Goal: Task Accomplishment & Management: Use online tool/utility

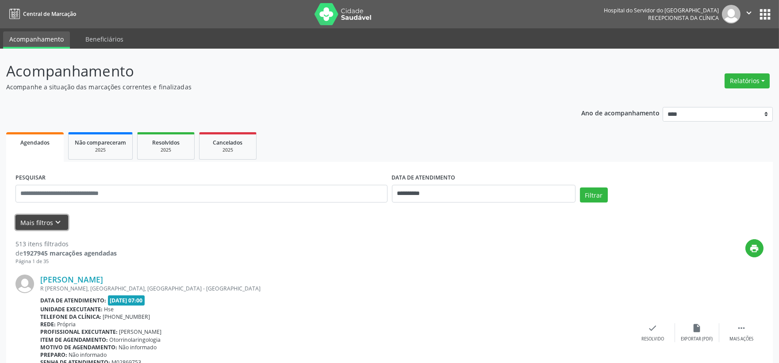
click at [54, 229] on button "Mais filtros keyboard_arrow_down" at bounding box center [41, 222] width 53 height 15
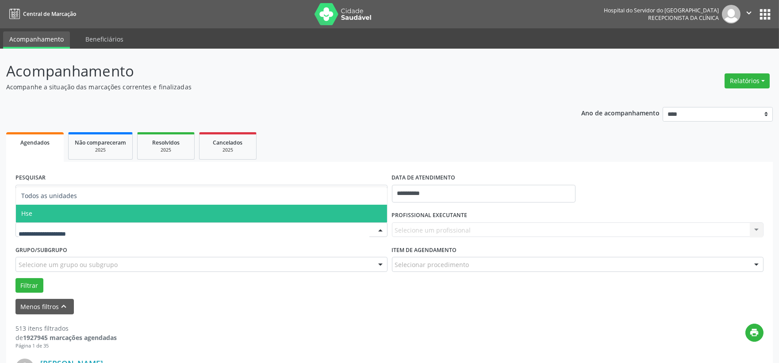
click at [82, 208] on span "Hse" at bounding box center [201, 214] width 371 height 18
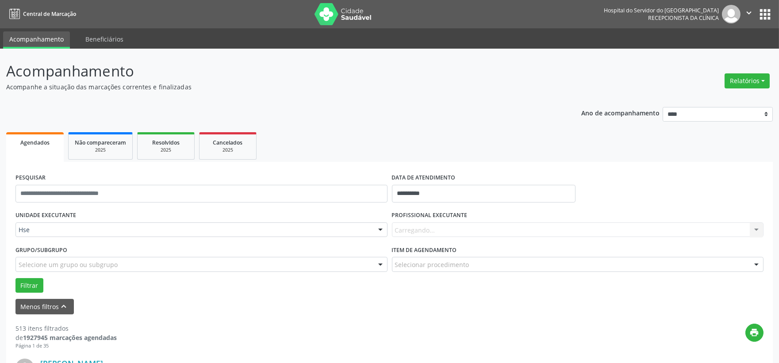
click at [413, 233] on div "Carregando... Nenhum resultado encontrado para: " " Não há nenhuma opção para s…" at bounding box center [578, 229] width 372 height 15
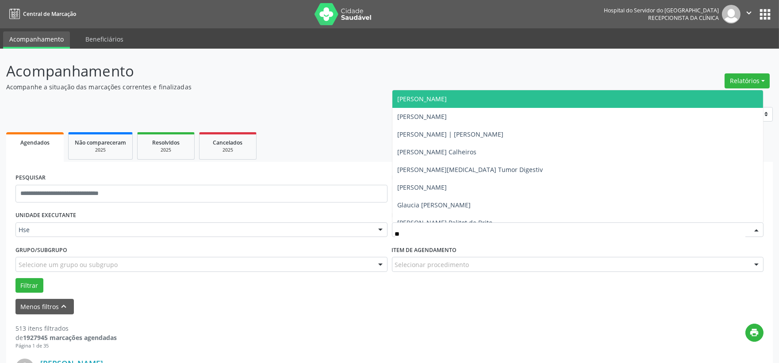
type input "***"
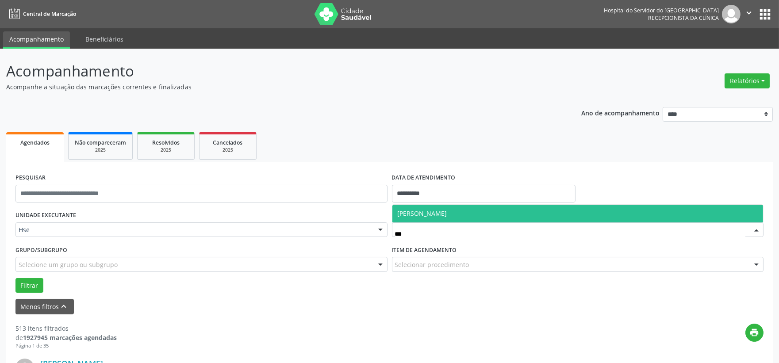
click at [436, 214] on span "[PERSON_NAME]" at bounding box center [423, 213] width 50 height 8
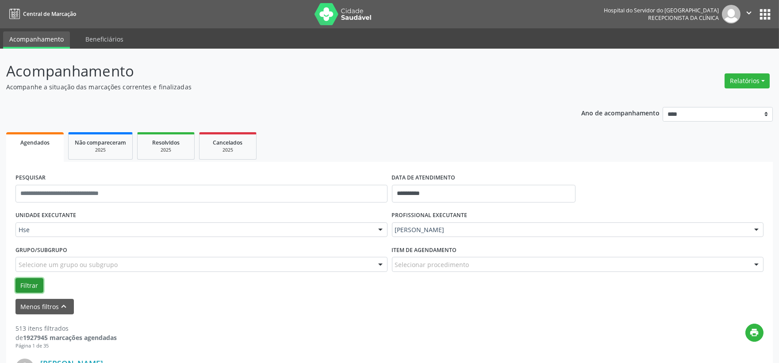
click at [37, 279] on button "Filtrar" at bounding box center [29, 285] width 28 height 15
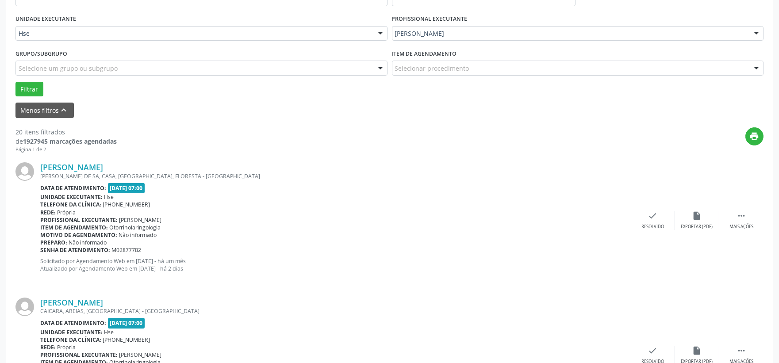
scroll to position [98, 0]
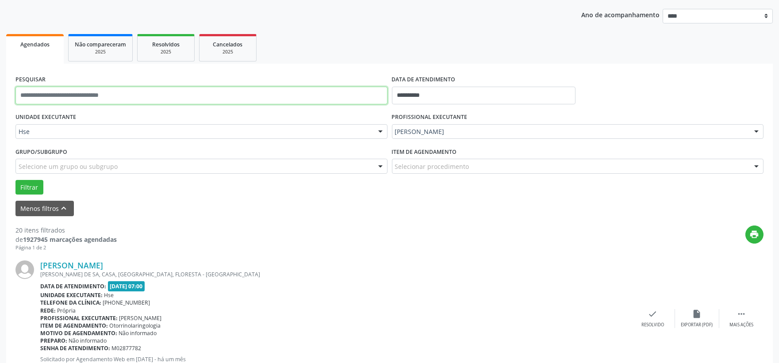
click at [98, 94] on input "text" at bounding box center [201, 96] width 372 height 18
click at [135, 91] on input "text" at bounding box center [201, 96] width 372 height 18
click at [15, 180] on button "Filtrar" at bounding box center [29, 187] width 28 height 15
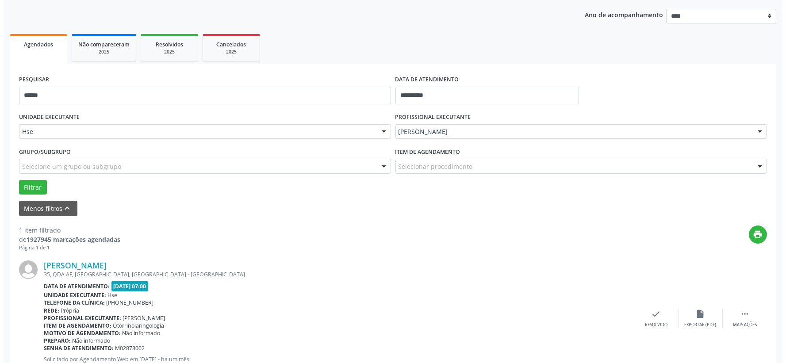
scroll to position [136, 0]
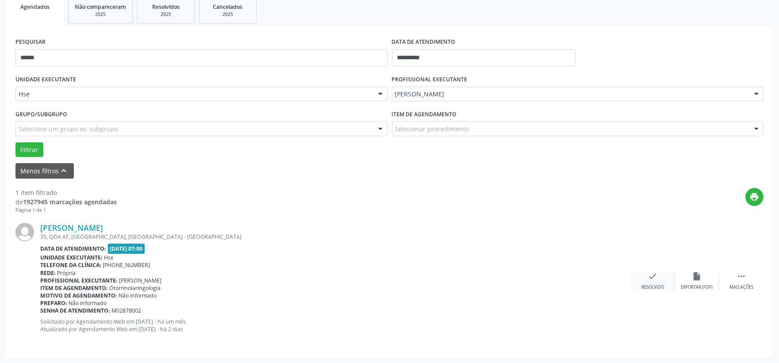
click at [642, 277] on div "check Resolvido" at bounding box center [653, 281] width 44 height 19
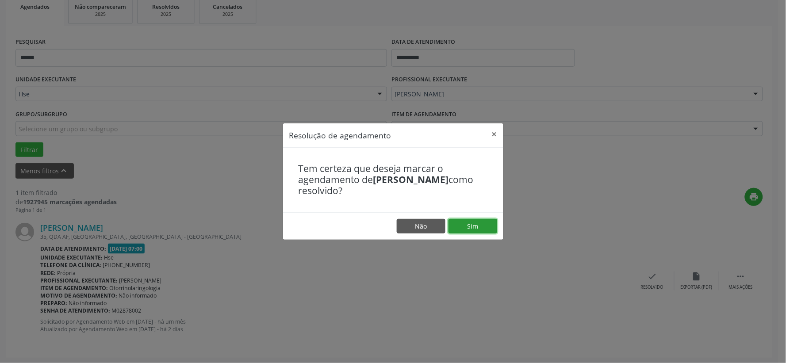
click at [476, 224] on button "Sim" at bounding box center [472, 226] width 49 height 15
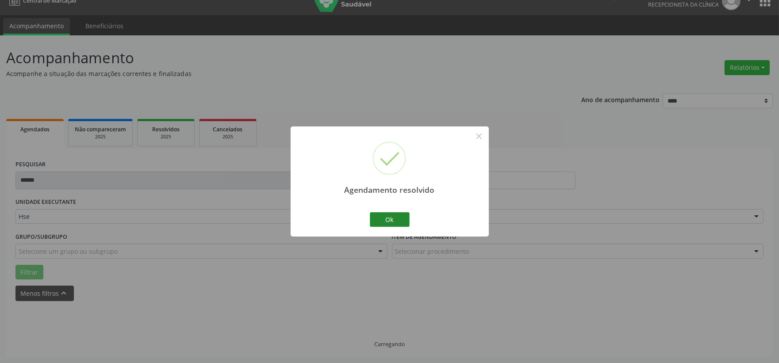
scroll to position [23, 0]
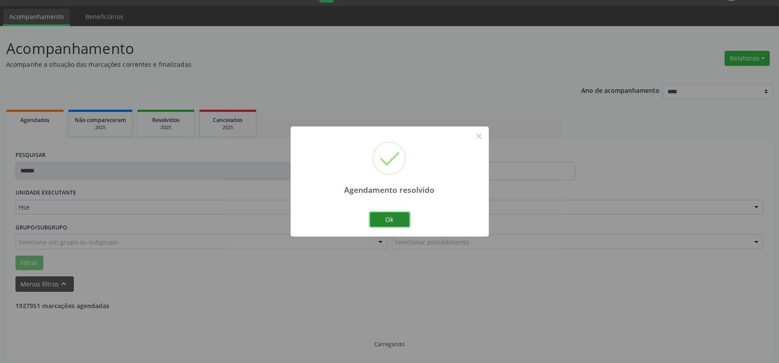
click at [385, 220] on button "Ok" at bounding box center [390, 219] width 40 height 15
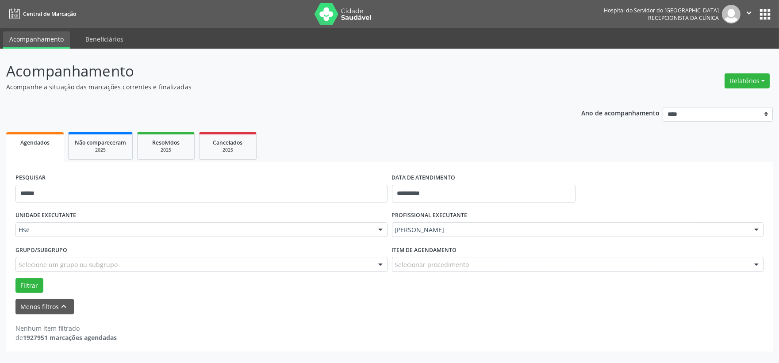
scroll to position [0, 0]
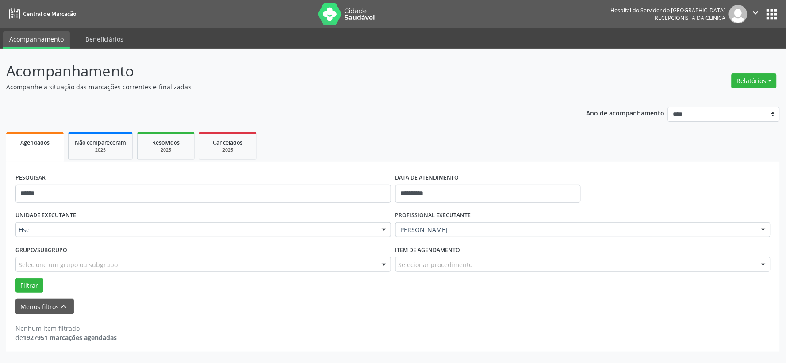
click at [306, 179] on div "PESQUISAR ******" at bounding box center [203, 190] width 380 height 38
click at [303, 183] on div "PESQUISAR ******" at bounding box center [203, 190] width 380 height 38
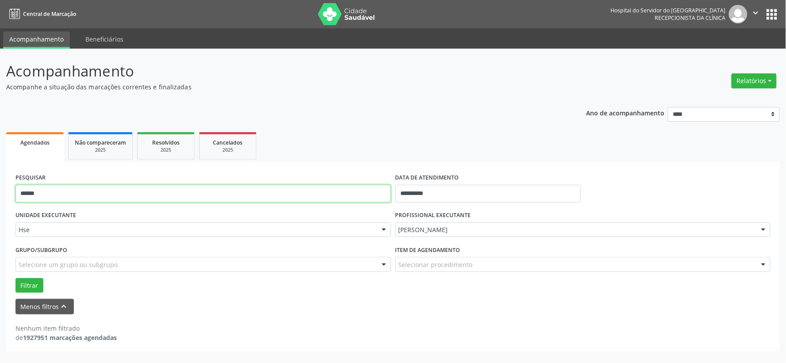
click at [302, 188] on input "******" at bounding box center [202, 194] width 375 height 18
click at [15, 278] on button "Filtrar" at bounding box center [29, 285] width 28 height 15
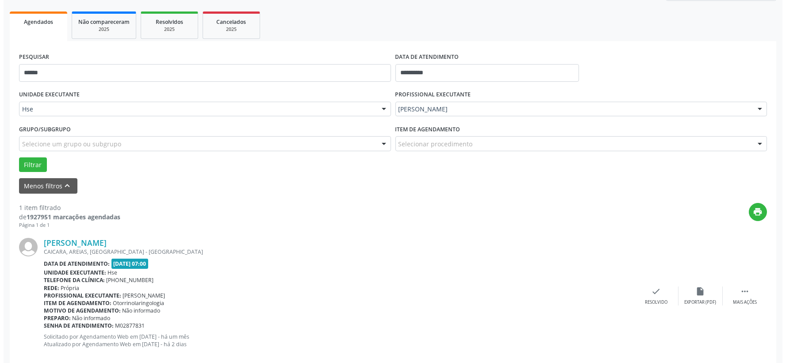
scroll to position [136, 0]
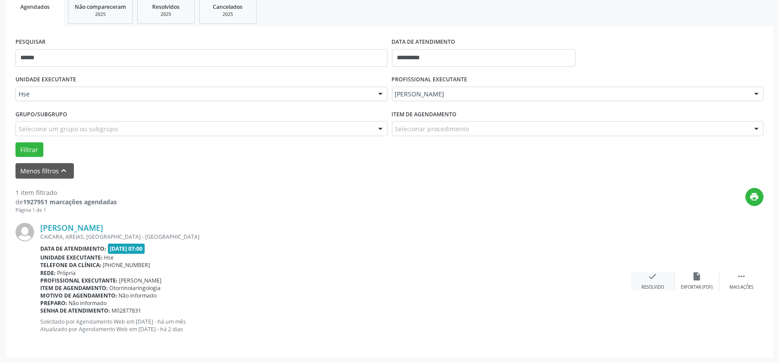
click at [648, 282] on div "check Resolvido" at bounding box center [653, 281] width 44 height 19
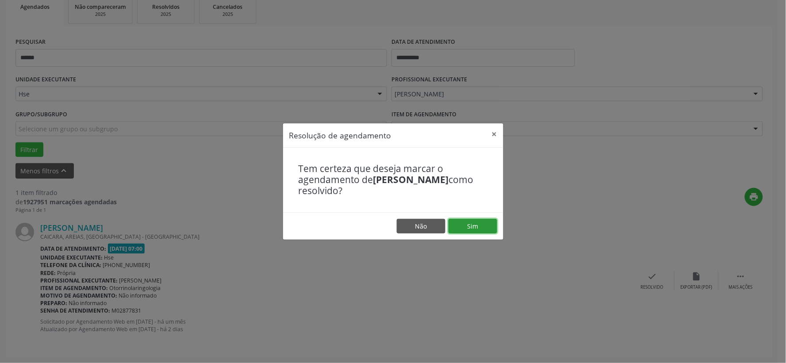
click at [478, 227] on button "Sim" at bounding box center [472, 226] width 49 height 15
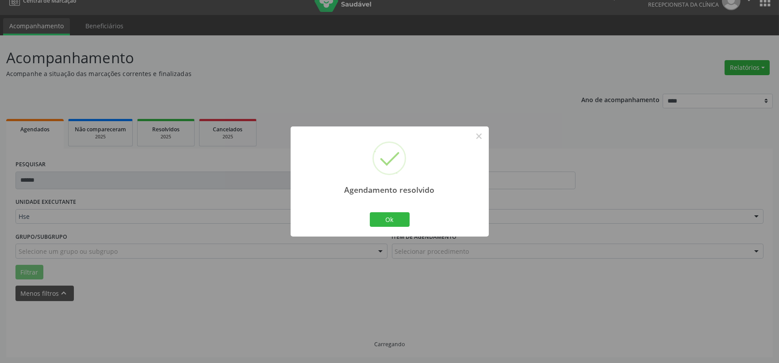
scroll to position [0, 0]
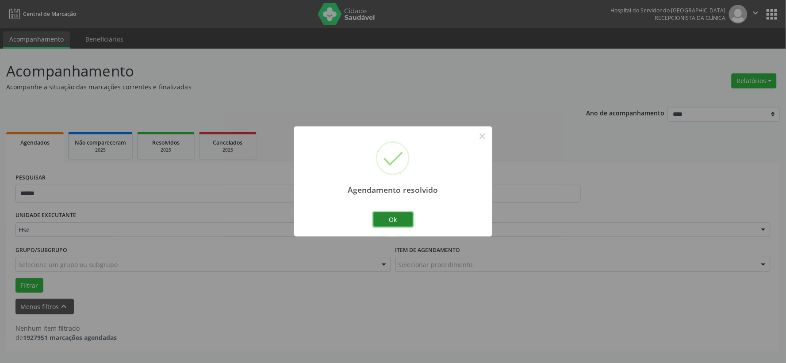
click at [390, 219] on button "Ok" at bounding box center [393, 219] width 40 height 15
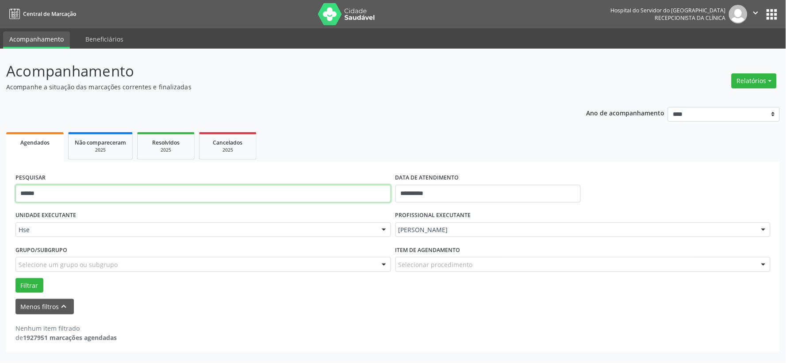
click at [314, 195] on input "******" at bounding box center [202, 194] width 375 height 18
click at [15, 278] on button "Filtrar" at bounding box center [29, 285] width 28 height 15
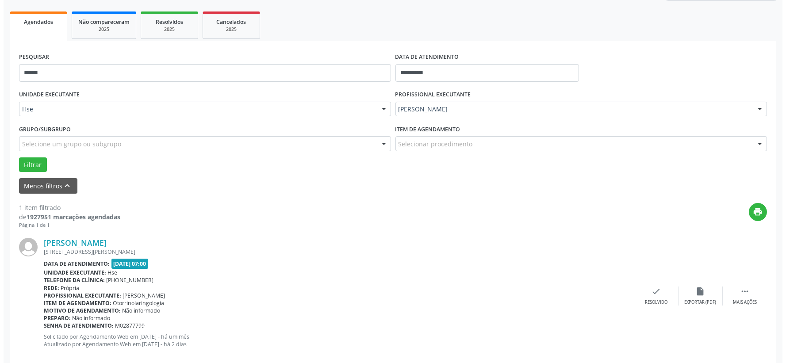
scroll to position [136, 0]
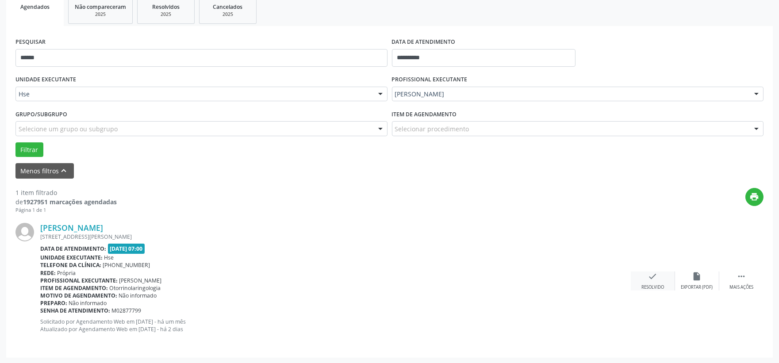
click at [656, 281] on div "check Resolvido" at bounding box center [653, 281] width 44 height 19
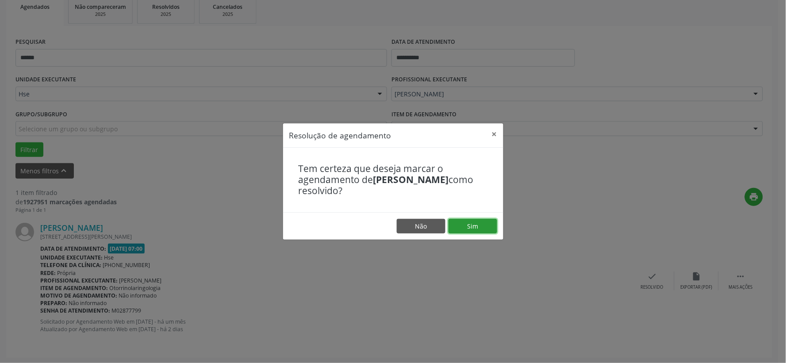
click at [481, 228] on button "Sim" at bounding box center [472, 226] width 49 height 15
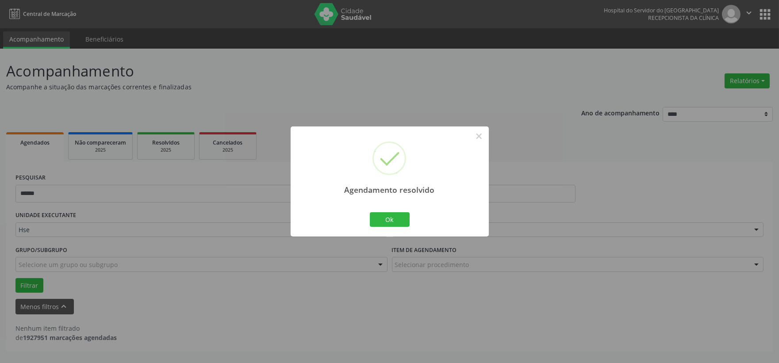
scroll to position [0, 0]
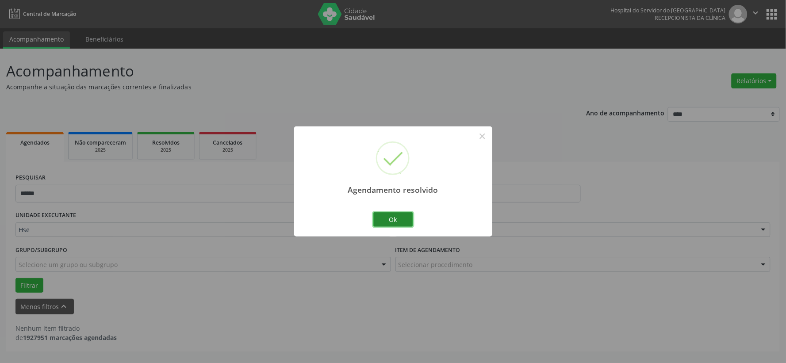
click at [387, 224] on button "Ok" at bounding box center [393, 219] width 40 height 15
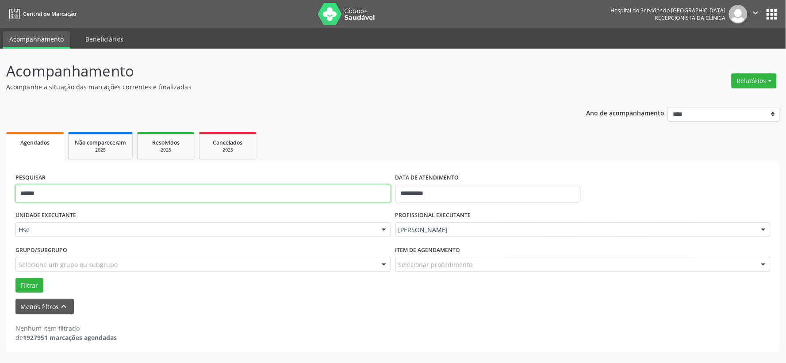
click at [339, 201] on input "******" at bounding box center [202, 194] width 375 height 18
click at [15, 278] on button "Filtrar" at bounding box center [29, 285] width 28 height 15
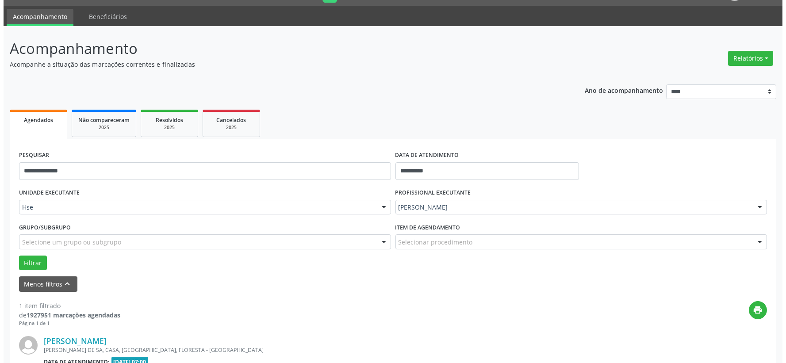
scroll to position [136, 0]
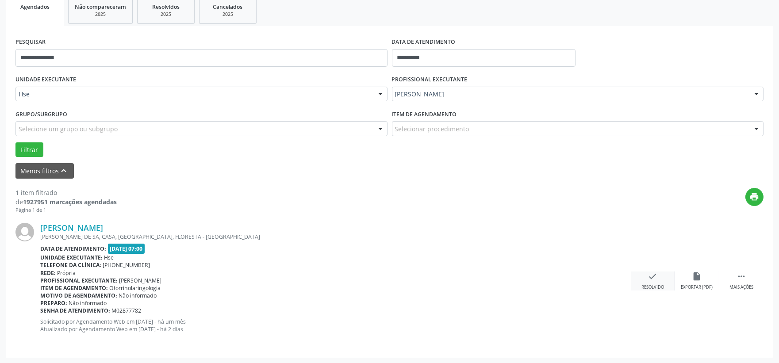
click at [647, 284] on div "Resolvido" at bounding box center [652, 287] width 23 height 6
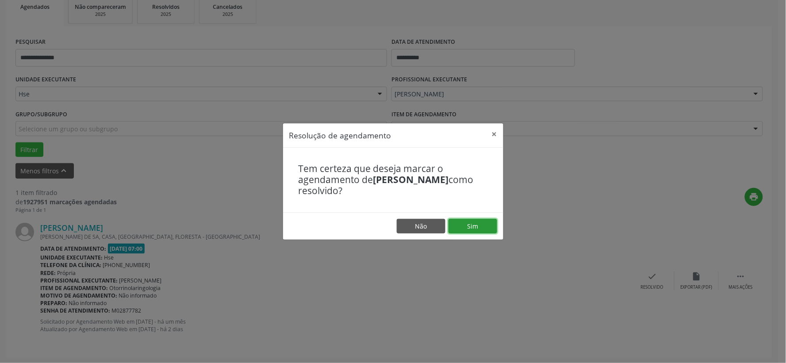
click at [488, 225] on button "Sim" at bounding box center [472, 226] width 49 height 15
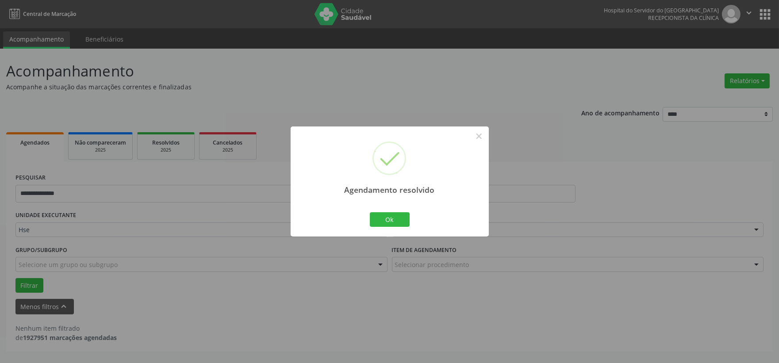
scroll to position [0, 0]
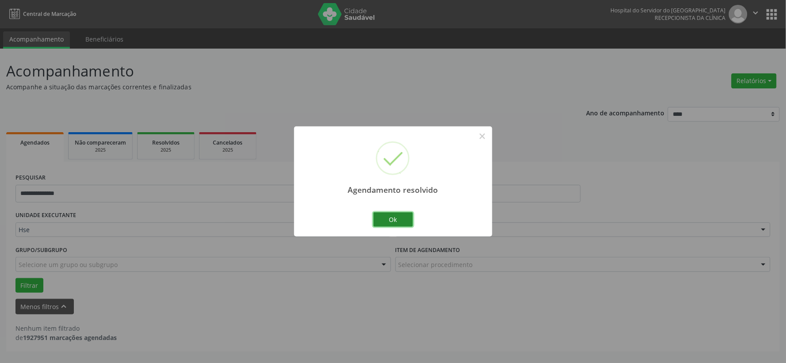
click at [397, 218] on button "Ok" at bounding box center [393, 219] width 40 height 15
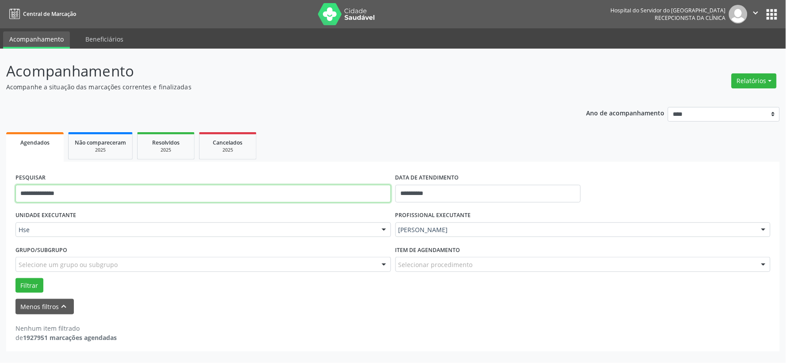
click at [335, 192] on input "**********" at bounding box center [202, 194] width 375 height 18
click at [15, 278] on button "Filtrar" at bounding box center [29, 285] width 28 height 15
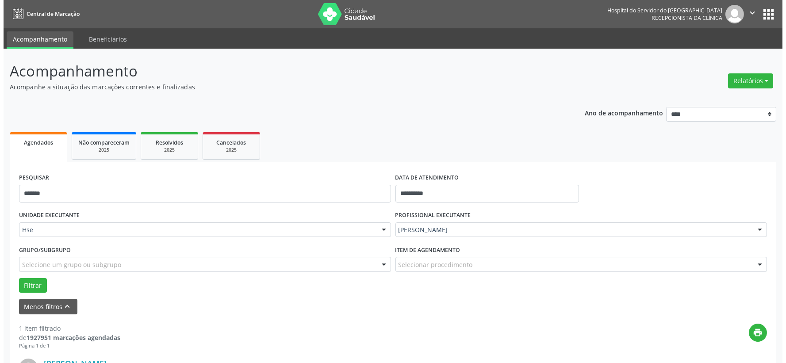
scroll to position [136, 0]
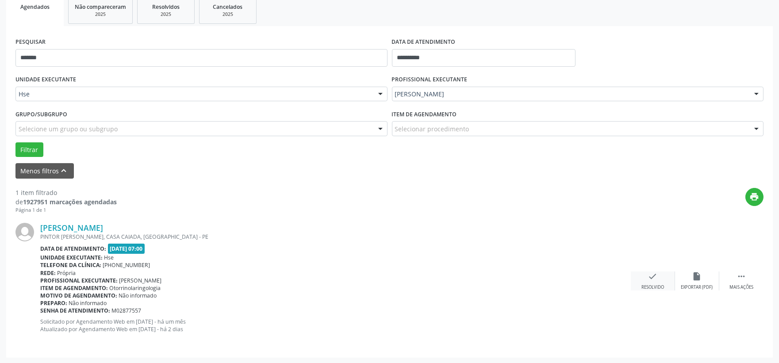
click at [651, 284] on div "Resolvido" at bounding box center [652, 287] width 23 height 6
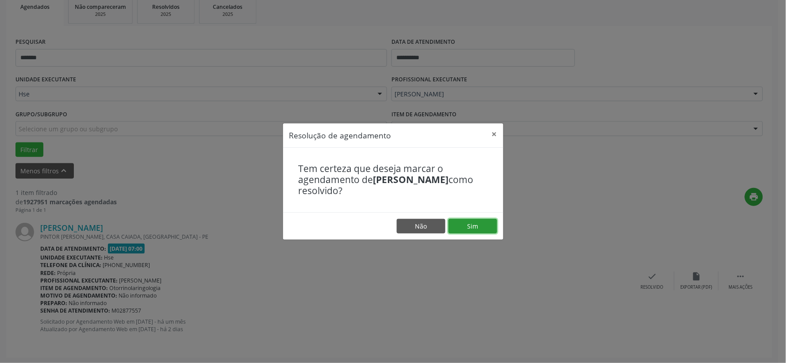
click at [453, 219] on button "Sim" at bounding box center [472, 226] width 49 height 15
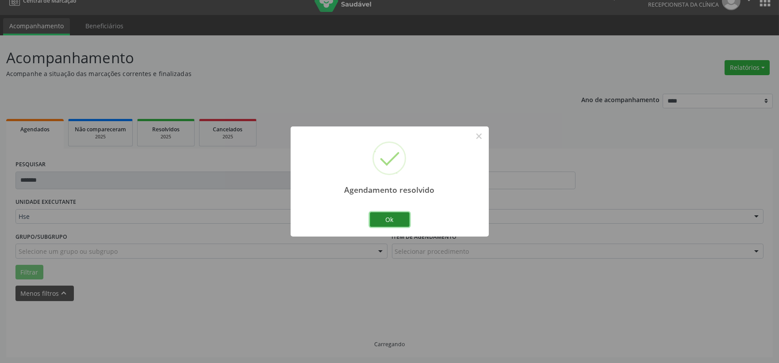
scroll to position [0, 0]
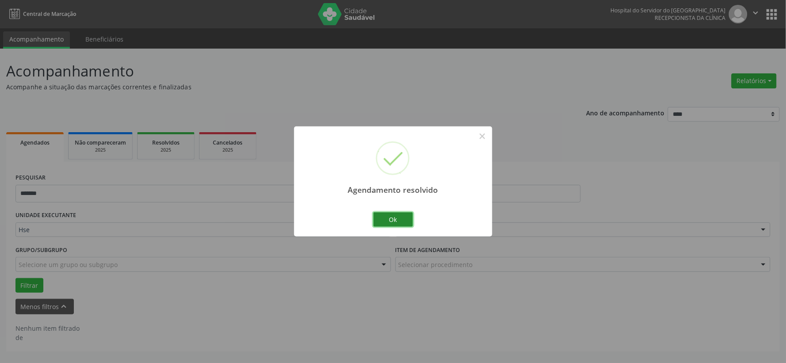
click at [387, 222] on button "Ok" at bounding box center [393, 219] width 40 height 15
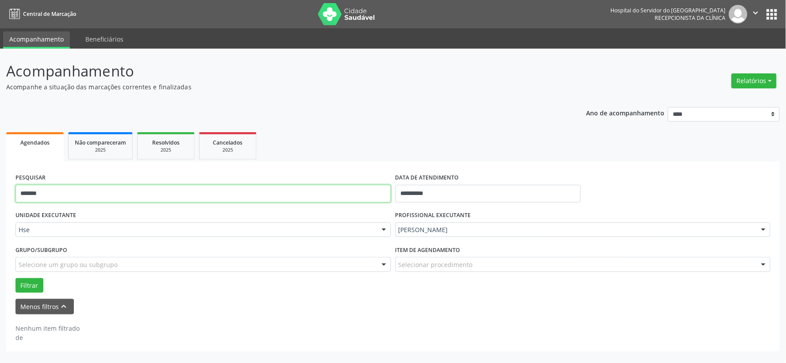
click at [280, 191] on input "*******" at bounding box center [202, 194] width 375 height 18
click at [279, 191] on input "*******" at bounding box center [202, 194] width 375 height 18
click at [15, 278] on button "Filtrar" at bounding box center [29, 285] width 28 height 15
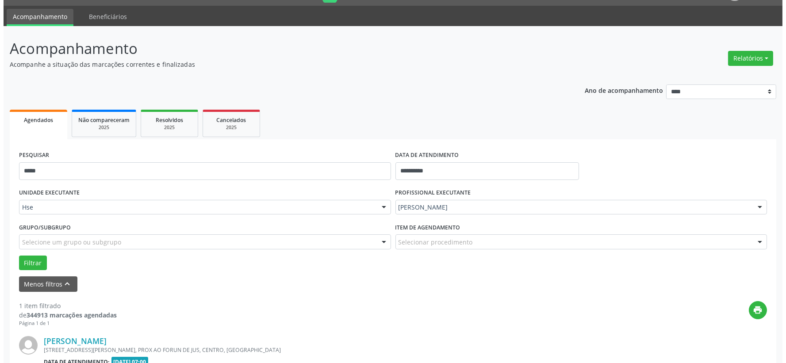
scroll to position [136, 0]
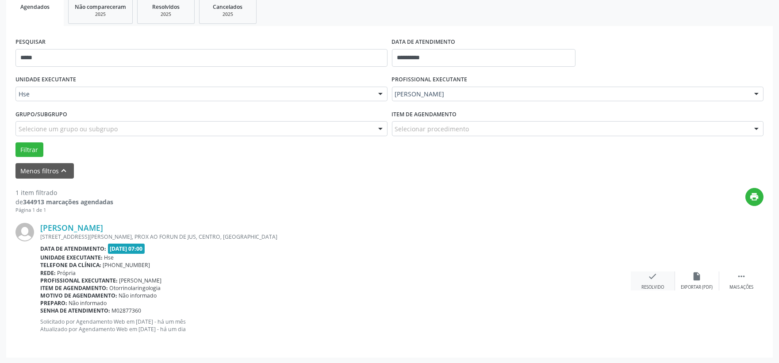
click at [663, 281] on div "check Resolvido" at bounding box center [653, 281] width 44 height 19
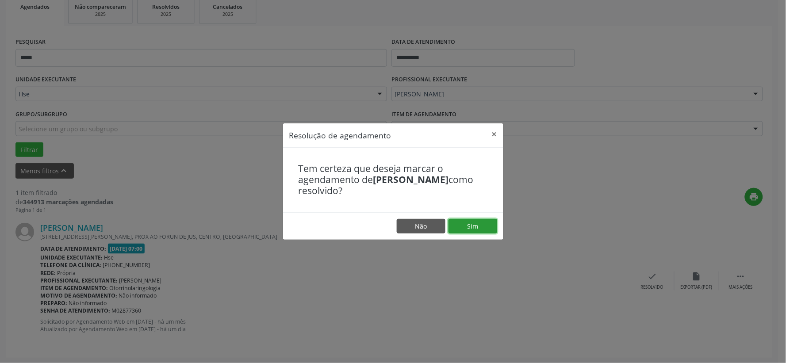
click at [473, 223] on button "Sim" at bounding box center [472, 226] width 49 height 15
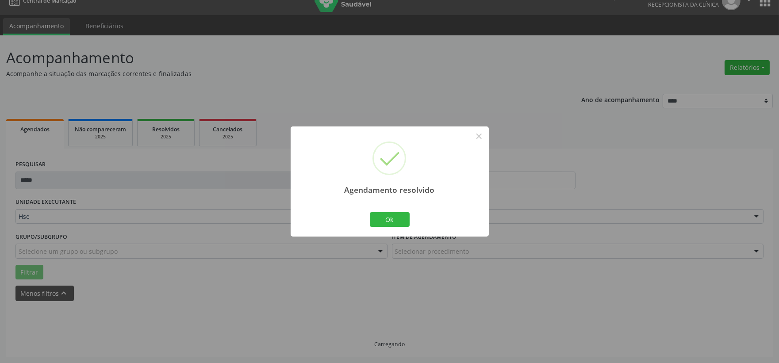
scroll to position [23, 0]
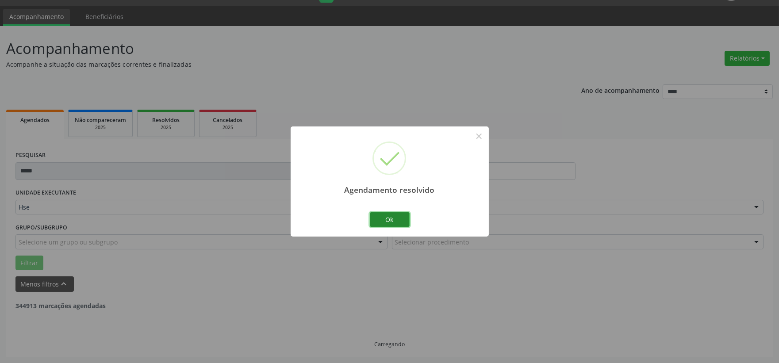
click at [392, 219] on button "Ok" at bounding box center [390, 219] width 40 height 15
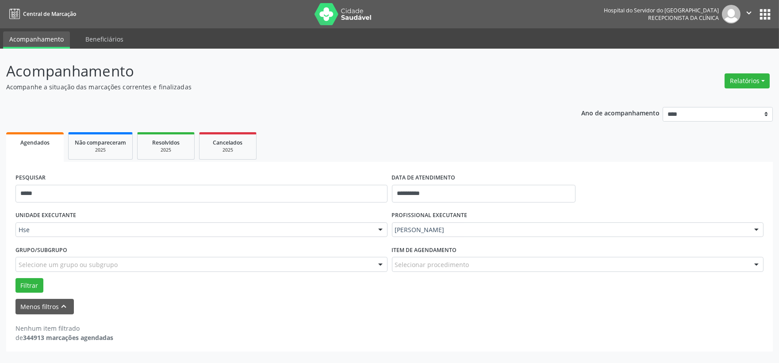
scroll to position [0, 0]
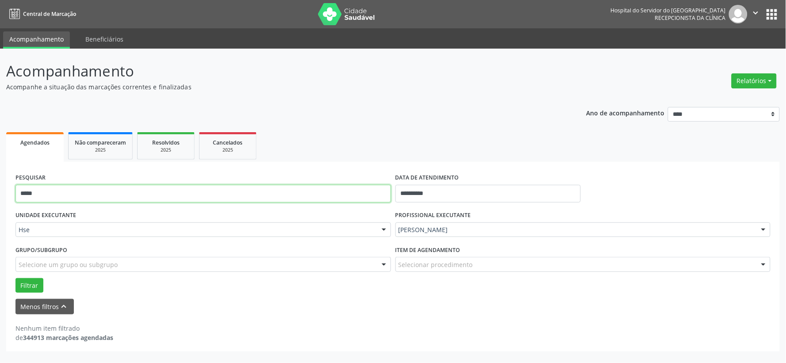
click at [293, 189] on input "*****" at bounding box center [202, 194] width 375 height 18
click at [15, 278] on button "Filtrar" at bounding box center [29, 285] width 28 height 15
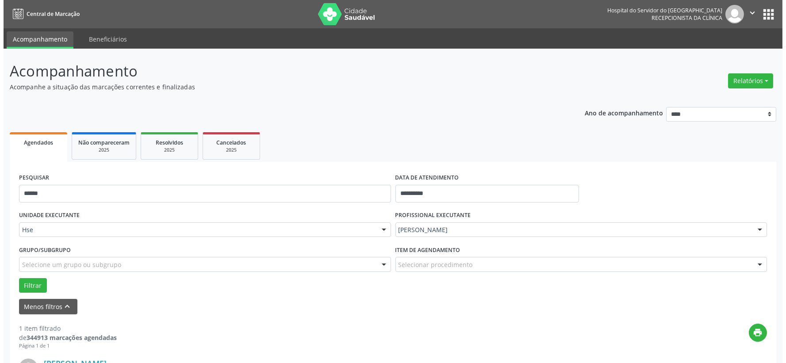
scroll to position [136, 0]
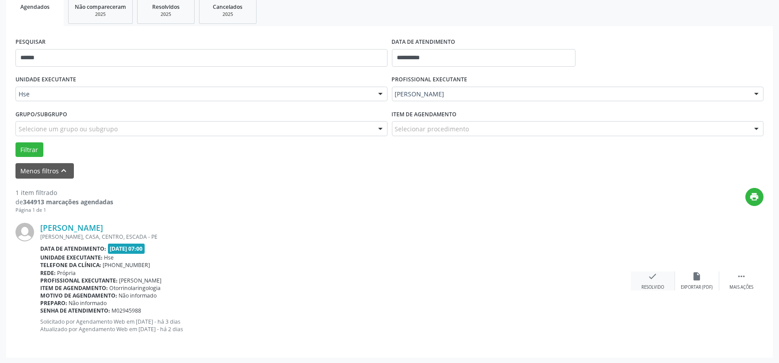
click at [656, 276] on icon "check" at bounding box center [653, 277] width 10 height 10
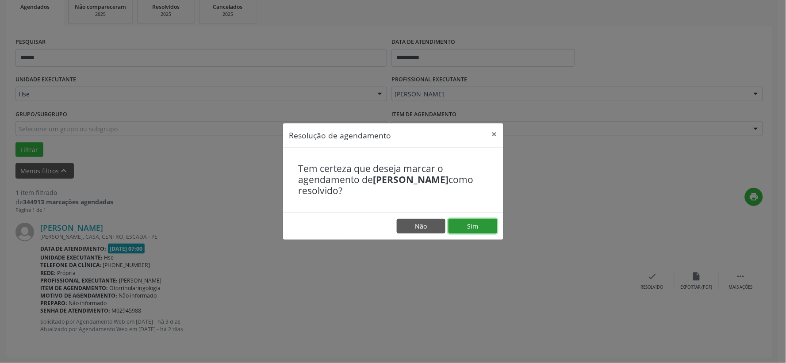
click at [472, 223] on button "Sim" at bounding box center [472, 226] width 49 height 15
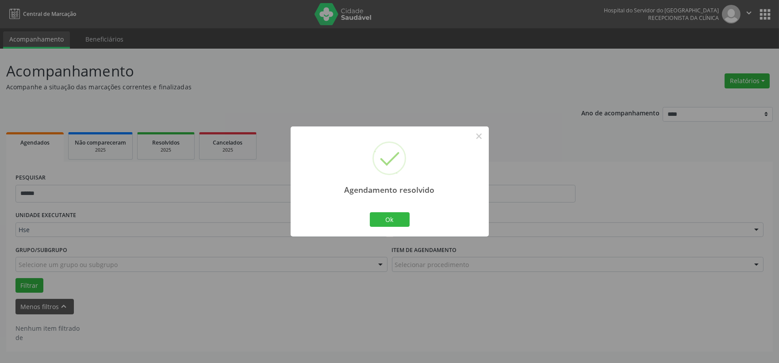
scroll to position [0, 0]
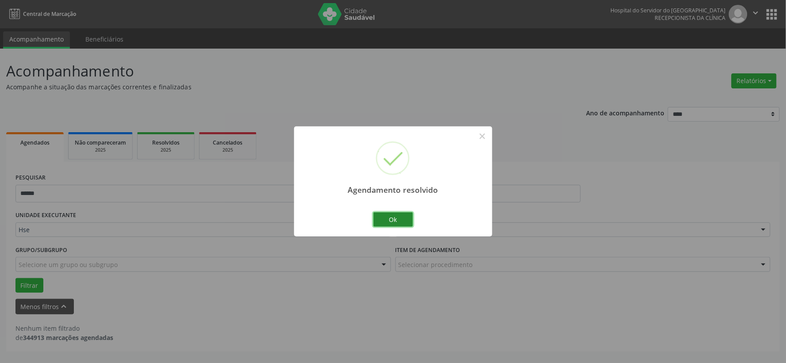
click at [393, 219] on button "Ok" at bounding box center [393, 219] width 40 height 15
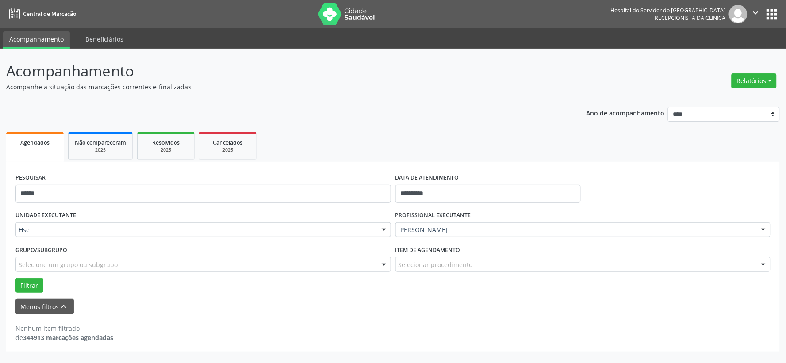
click at [312, 205] on div "PESQUISAR ******" at bounding box center [203, 190] width 380 height 38
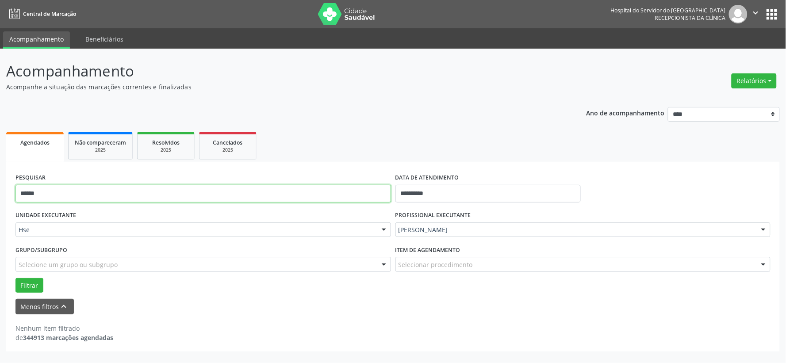
click at [306, 198] on input "******" at bounding box center [202, 194] width 375 height 18
click at [15, 278] on button "Filtrar" at bounding box center [29, 285] width 28 height 15
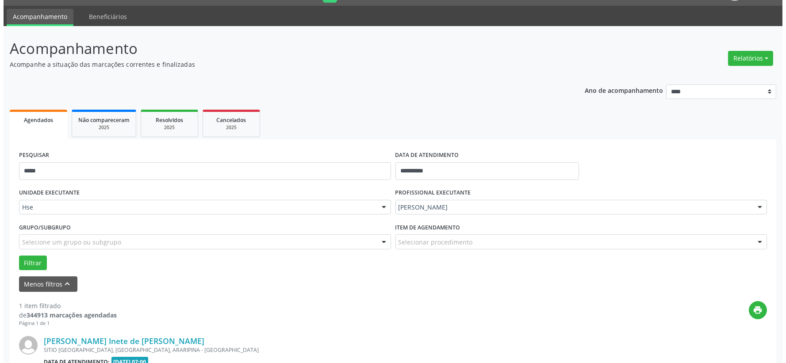
scroll to position [136, 0]
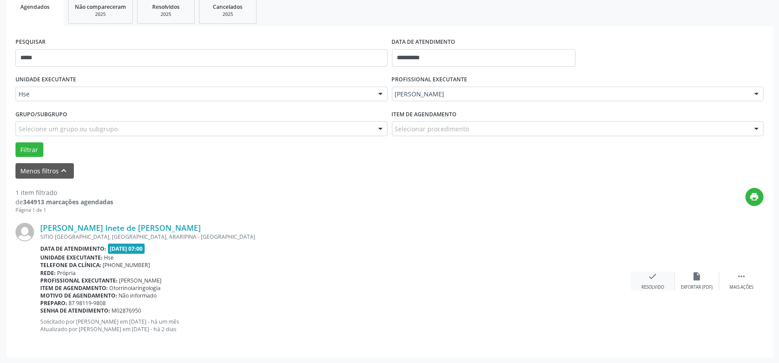
click at [649, 276] on icon "check" at bounding box center [653, 277] width 10 height 10
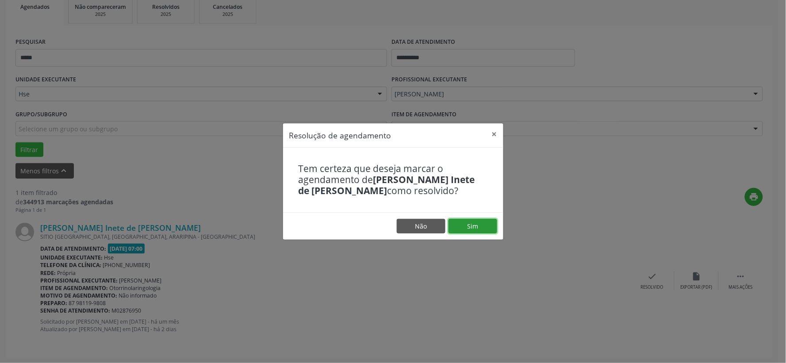
click at [468, 228] on button "Sim" at bounding box center [472, 226] width 49 height 15
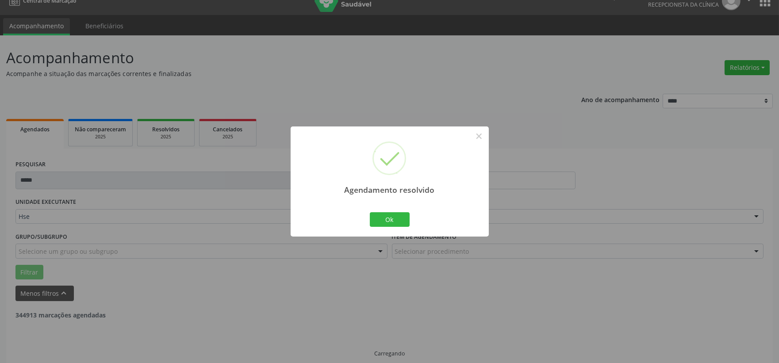
scroll to position [23, 0]
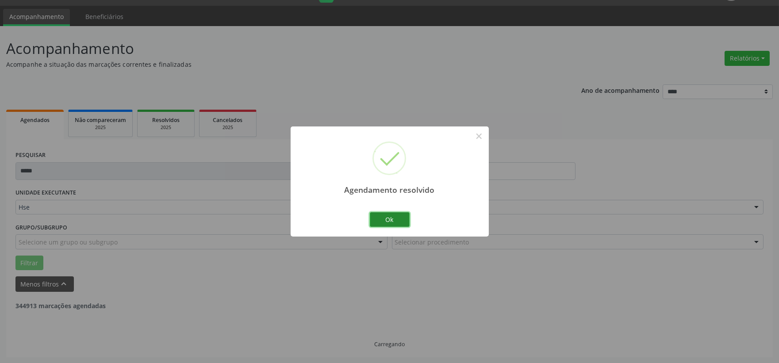
click at [391, 223] on button "Ok" at bounding box center [390, 219] width 40 height 15
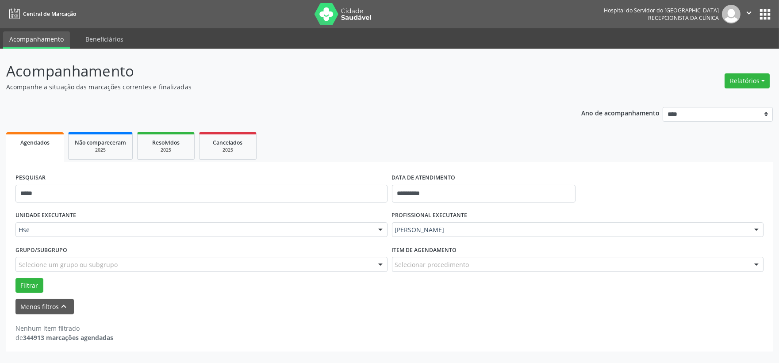
scroll to position [0, 0]
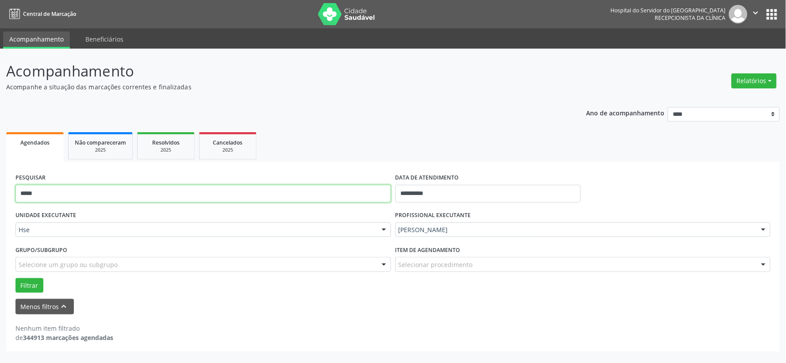
click at [257, 196] on input "*****" at bounding box center [202, 194] width 375 height 18
click at [15, 278] on button "Filtrar" at bounding box center [29, 285] width 28 height 15
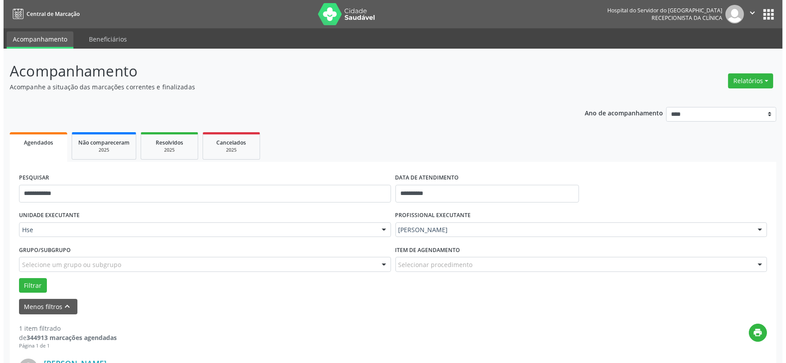
scroll to position [136, 0]
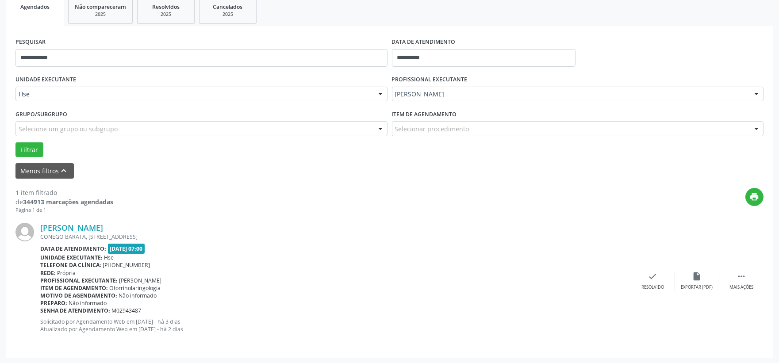
click at [640, 269] on div "[PERSON_NAME] [STREET_ADDRESS] Data de atendimento: [DATE] 07:00 Unidade execut…" at bounding box center [389, 281] width 748 height 134
click at [649, 277] on icon "check" at bounding box center [653, 277] width 10 height 10
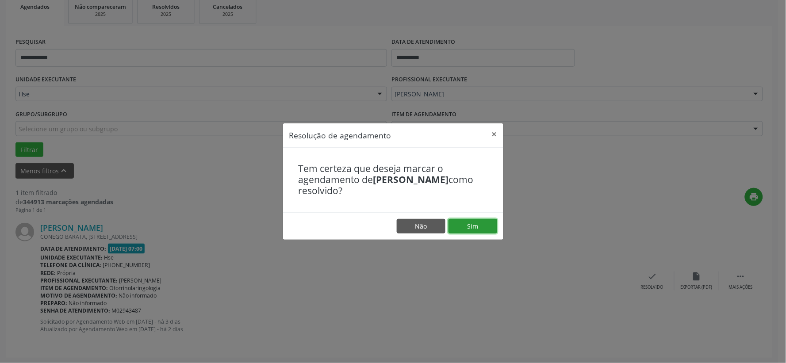
click at [467, 226] on button "Sim" at bounding box center [472, 226] width 49 height 15
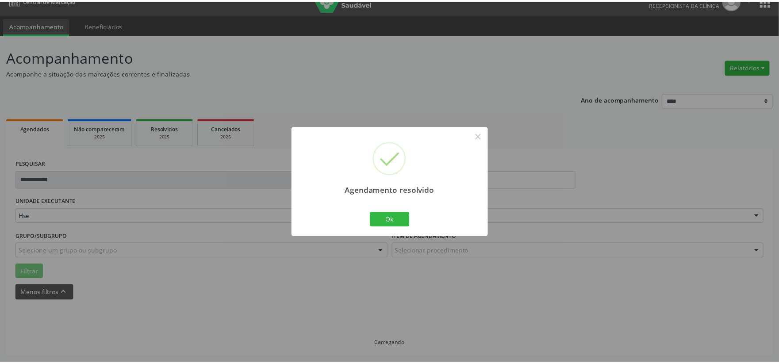
scroll to position [13, 0]
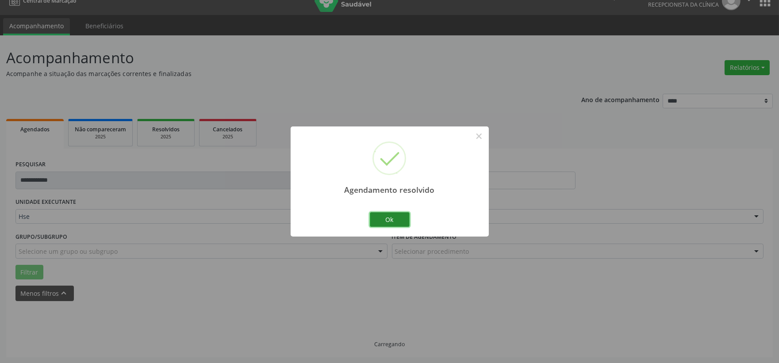
click at [394, 219] on button "Ok" at bounding box center [390, 219] width 40 height 15
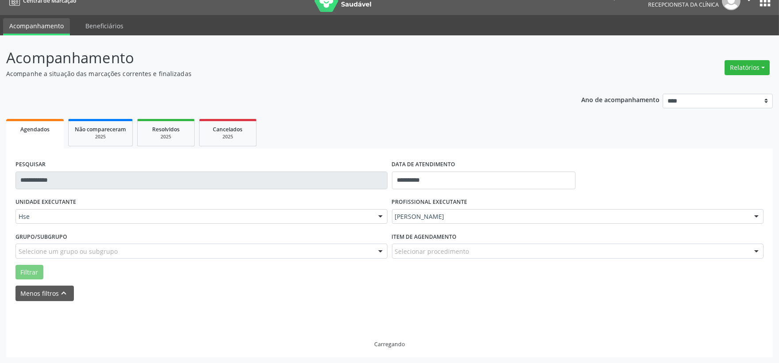
scroll to position [0, 0]
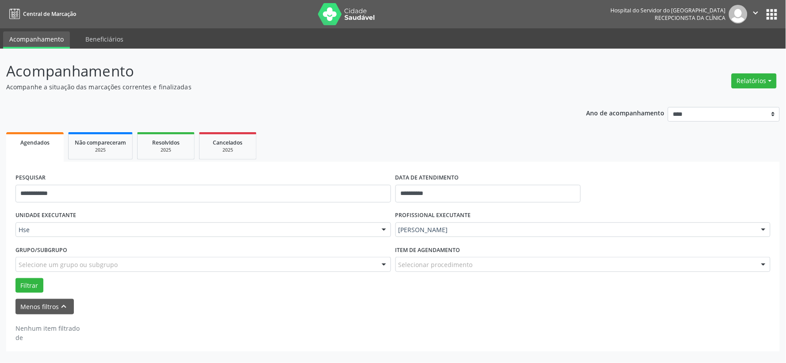
click at [315, 182] on div "**********" at bounding box center [203, 190] width 380 height 38
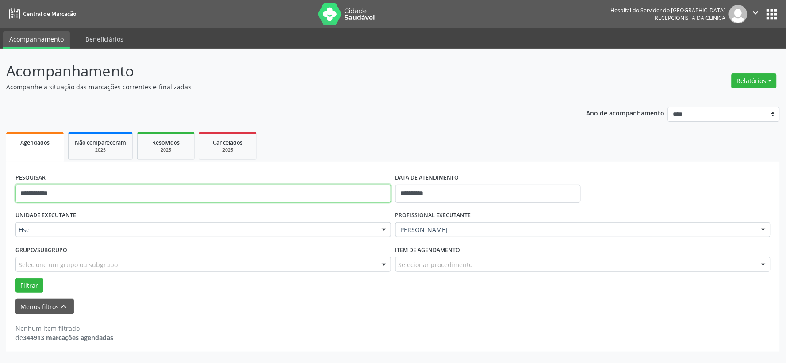
click at [311, 194] on input "**********" at bounding box center [202, 194] width 375 height 18
click at [15, 278] on button "Filtrar" at bounding box center [29, 285] width 28 height 15
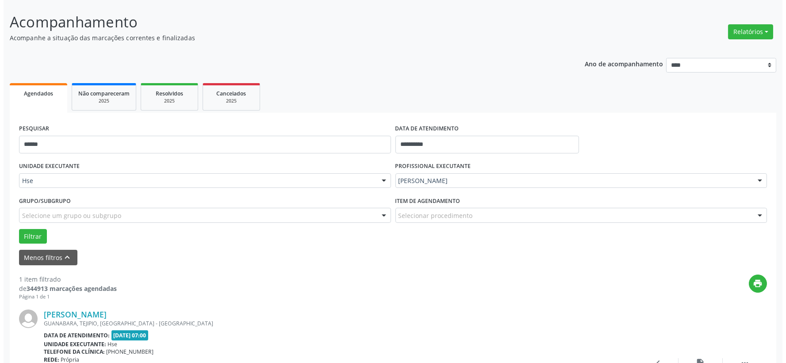
scroll to position [136, 0]
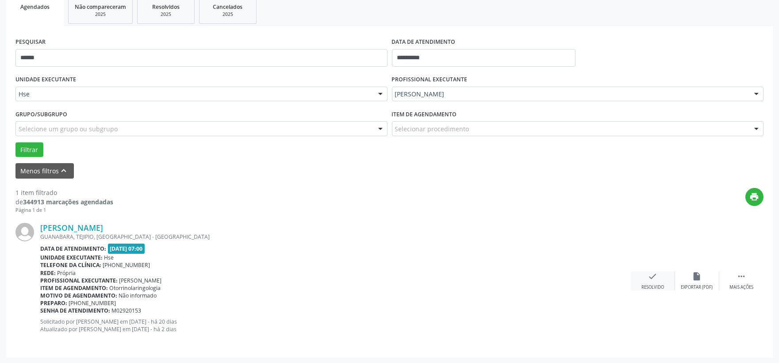
click at [642, 273] on div "check Resolvido" at bounding box center [653, 281] width 44 height 19
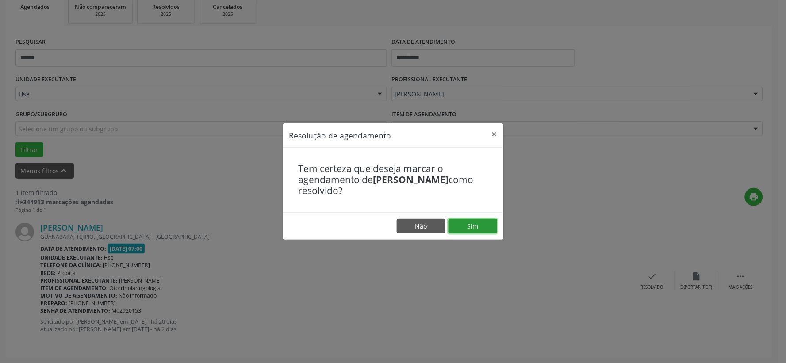
click at [470, 227] on button "Sim" at bounding box center [472, 226] width 49 height 15
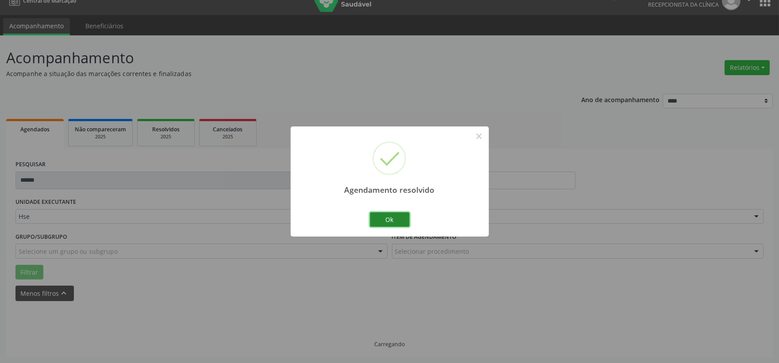
scroll to position [0, 0]
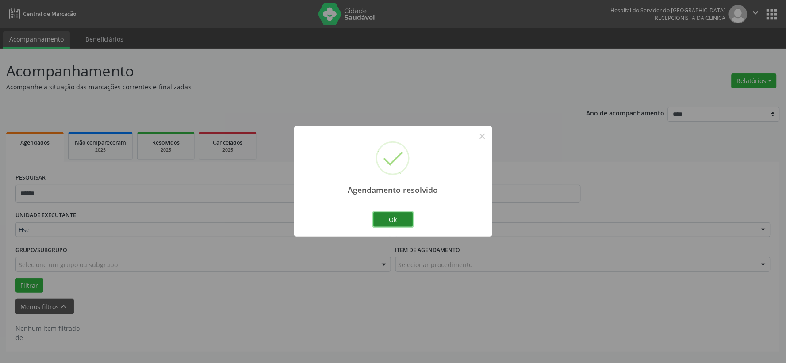
click at [393, 219] on button "Ok" at bounding box center [393, 219] width 40 height 15
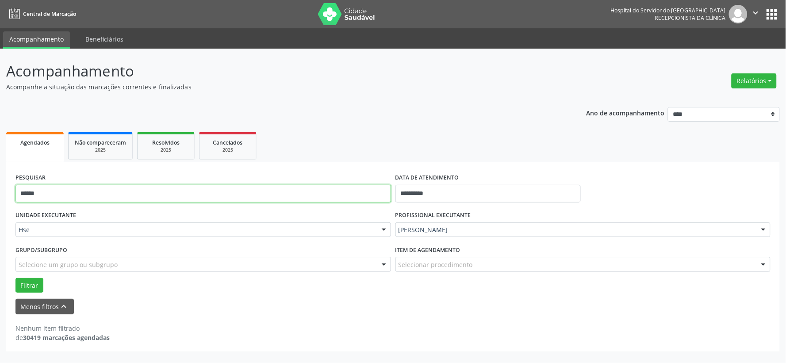
click at [252, 195] on input "******" at bounding box center [202, 194] width 375 height 18
type input "*******"
click at [15, 278] on button "Filtrar" at bounding box center [29, 285] width 28 height 15
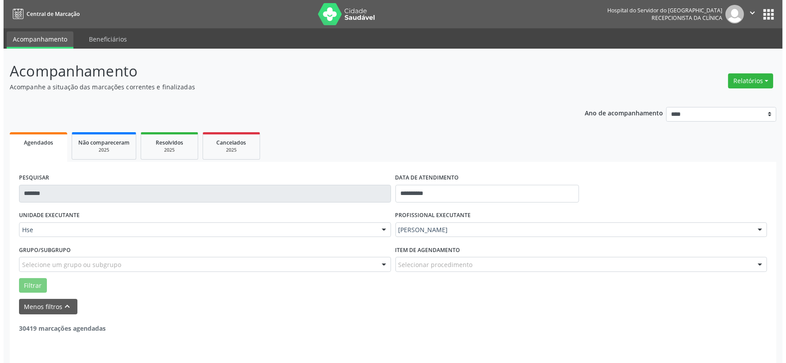
scroll to position [136, 0]
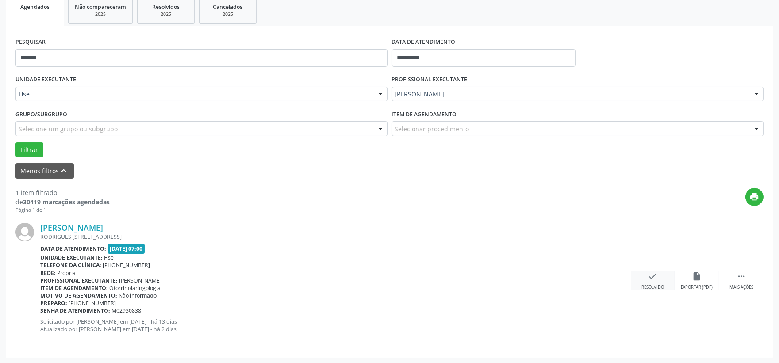
click at [649, 276] on icon "check" at bounding box center [653, 277] width 10 height 10
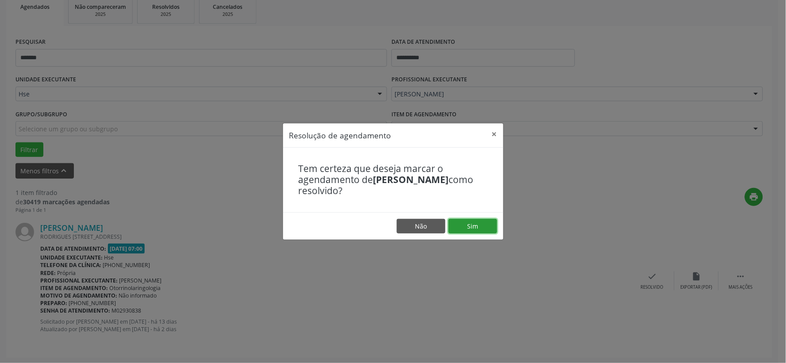
click at [481, 223] on button "Sim" at bounding box center [472, 226] width 49 height 15
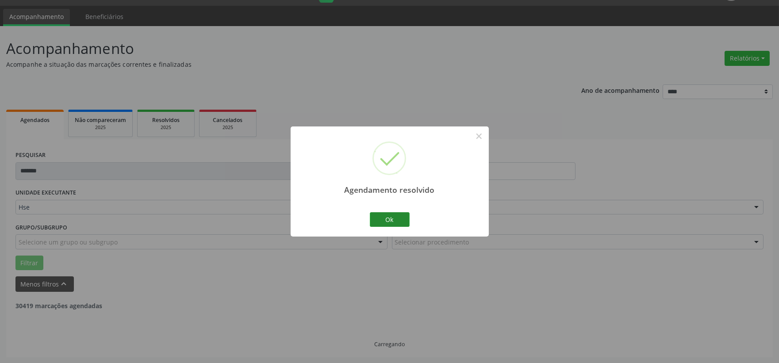
scroll to position [0, 0]
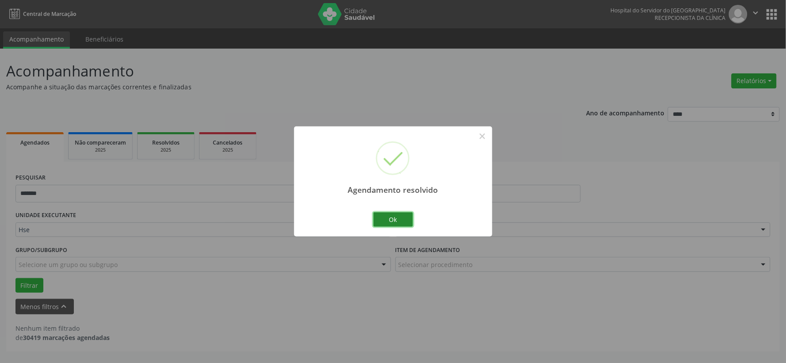
click at [385, 223] on button "Ok" at bounding box center [393, 219] width 40 height 15
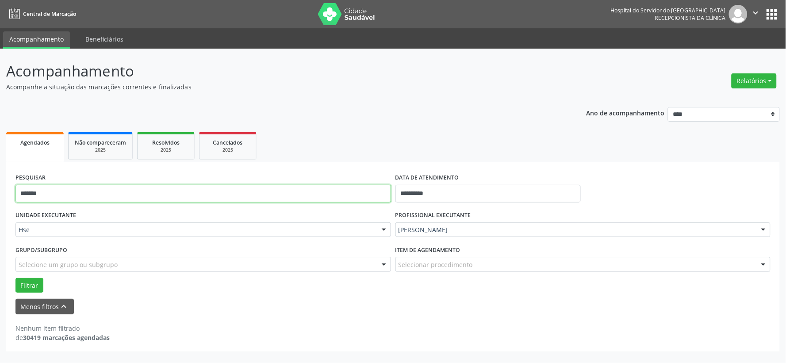
click at [218, 200] on input "*******" at bounding box center [202, 194] width 375 height 18
click at [15, 278] on button "Filtrar" at bounding box center [29, 285] width 28 height 15
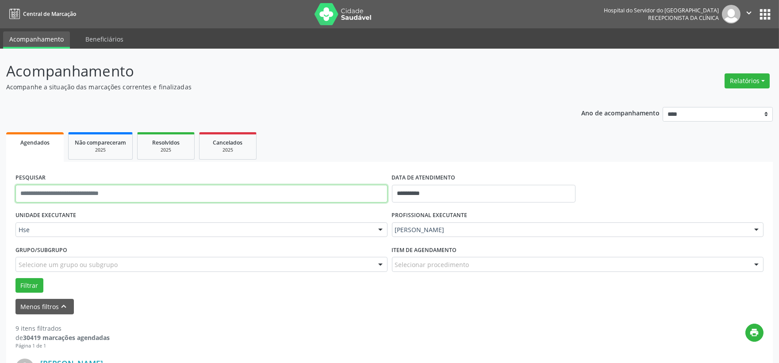
click at [295, 185] on input "text" at bounding box center [201, 194] width 372 height 18
type input "***"
click at [15, 278] on button "Filtrar" at bounding box center [29, 285] width 28 height 15
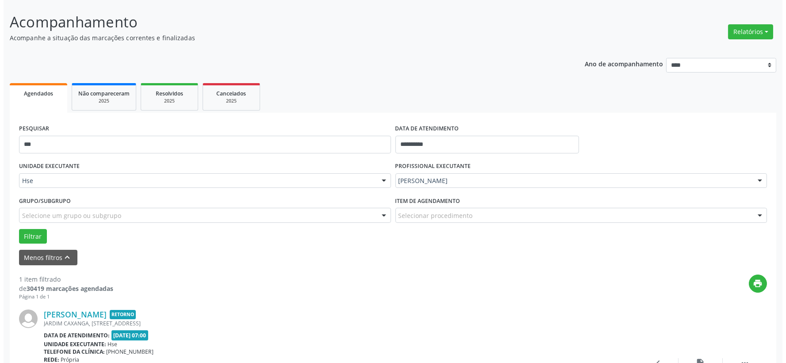
scroll to position [136, 0]
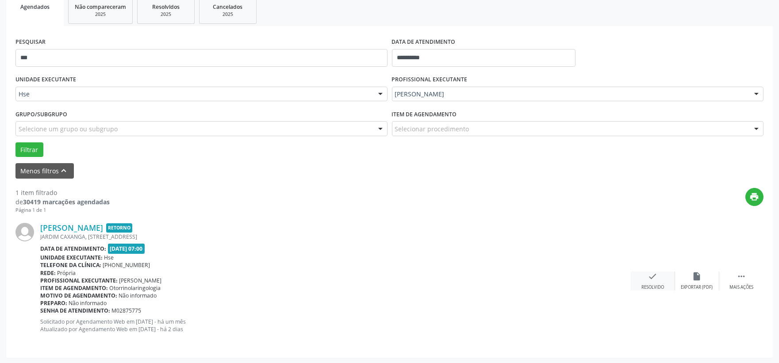
click at [647, 273] on div "check Resolvido" at bounding box center [653, 281] width 44 height 19
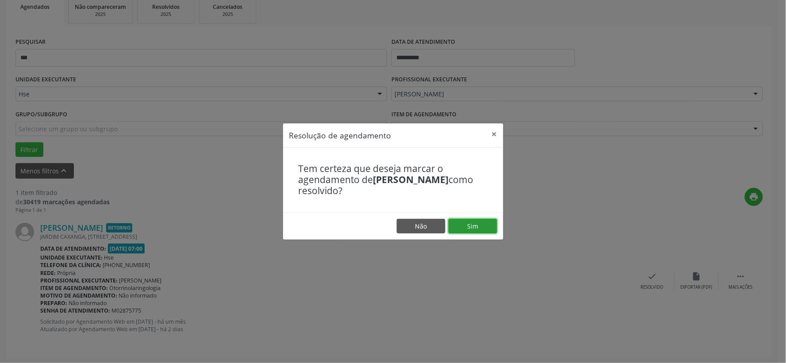
click at [475, 225] on button "Sim" at bounding box center [472, 226] width 49 height 15
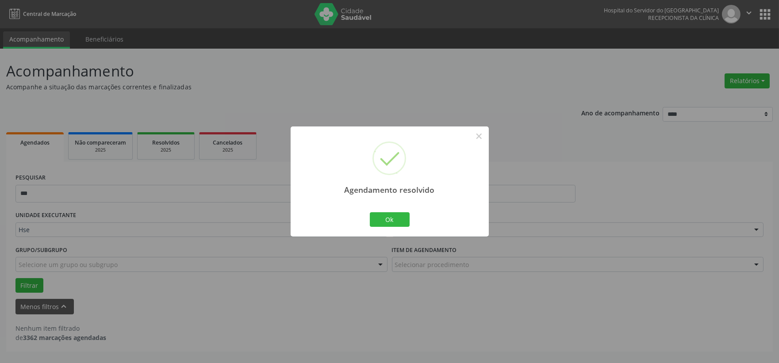
scroll to position [0, 0]
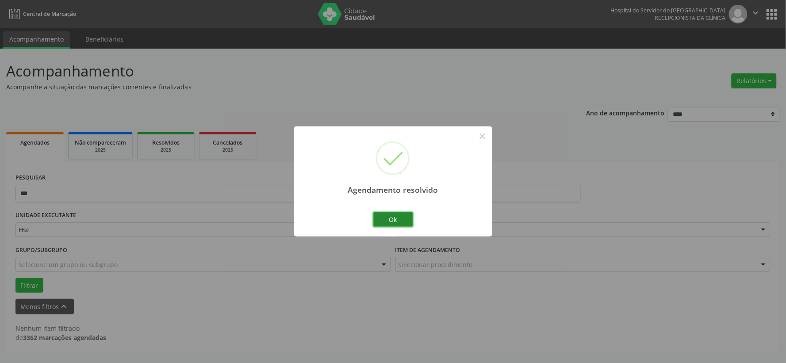
click at [388, 215] on button "Ok" at bounding box center [393, 219] width 40 height 15
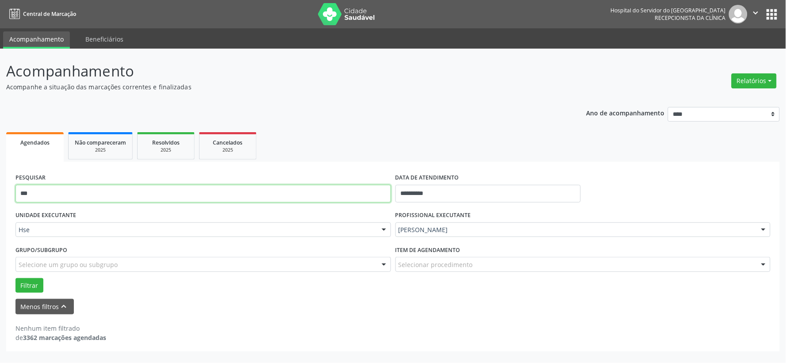
click at [138, 191] on input "***" at bounding box center [202, 194] width 375 height 18
click at [15, 278] on button "Filtrar" at bounding box center [29, 285] width 28 height 15
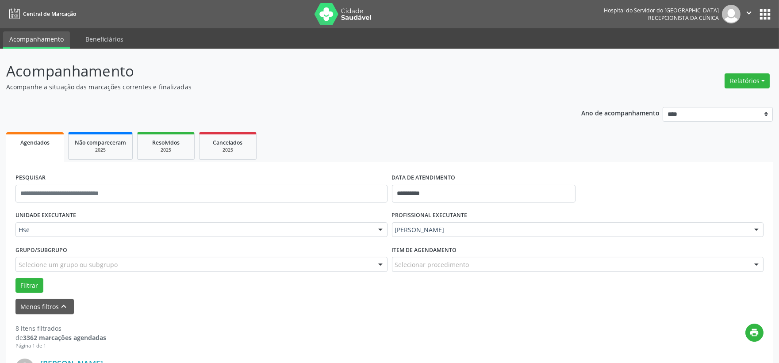
scroll to position [295, 0]
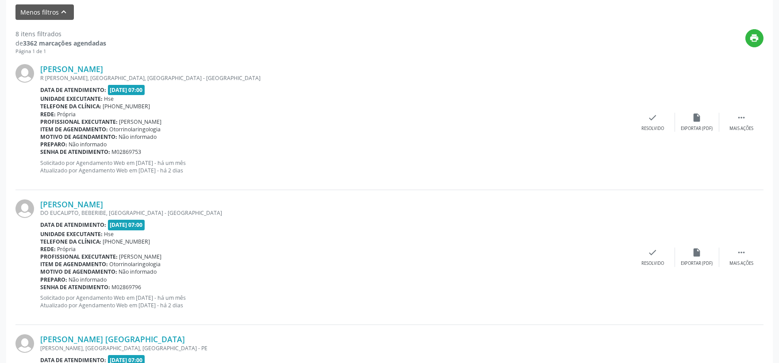
drag, startPoint x: 0, startPoint y: 84, endPoint x: 34, endPoint y: 83, distance: 34.5
drag, startPoint x: 34, startPoint y: 83, endPoint x: 282, endPoint y: 86, distance: 247.2
click at [282, 86] on div "Data de atendimento: [DATE] 07:00" at bounding box center [335, 90] width 590 height 10
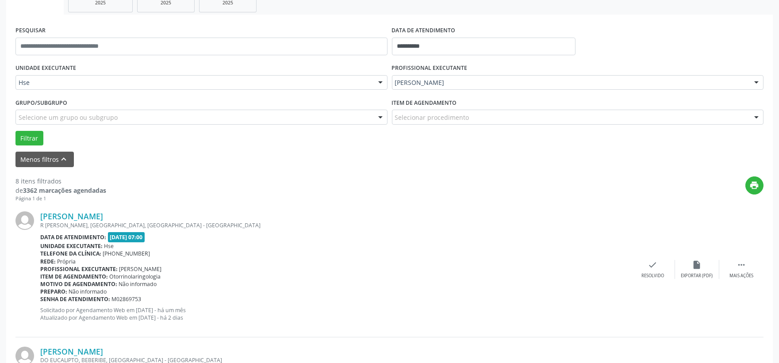
scroll to position [98, 0]
